Goal: Navigation & Orientation: Find specific page/section

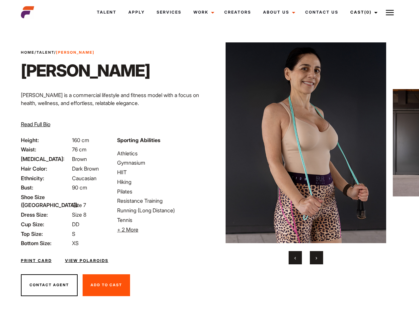
click at [362, 12] on link "Cast (0)" at bounding box center [362, 12] width 37 height 18
click at [389, 12] on img at bounding box center [389, 13] width 8 height 8
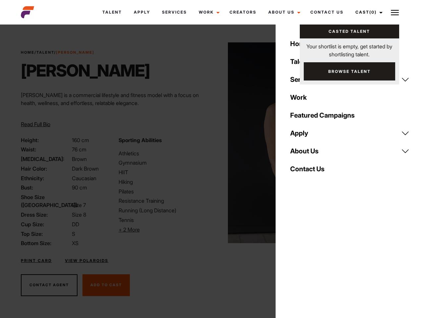
click at [161, 230] on li "+ 2 More Hide More" at bounding box center [163, 230] width 89 height 8
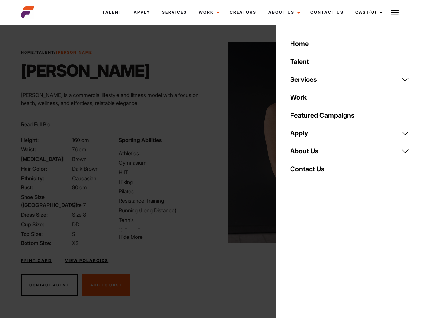
click at [305, 153] on link "About Us" at bounding box center [349, 151] width 127 height 18
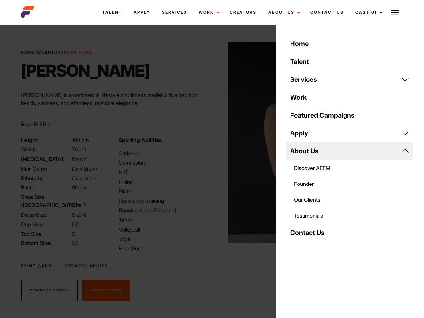
click at [209, 143] on div "Sporting Abilities Athletics Gymnasium HIIT Hiking Pilates Resistance Training …" at bounding box center [163, 194] width 97 height 117
click at [295, 258] on div "Home Talent Services Talent Casting Photography Videography Creative Hair and M…" at bounding box center [350, 159] width 148 height 318
click at [316, 258] on div "Home Talent Services Talent Casting Photography Videography Creative Hair and M…" at bounding box center [350, 159] width 148 height 318
